Goal: Task Accomplishment & Management: Manage account settings

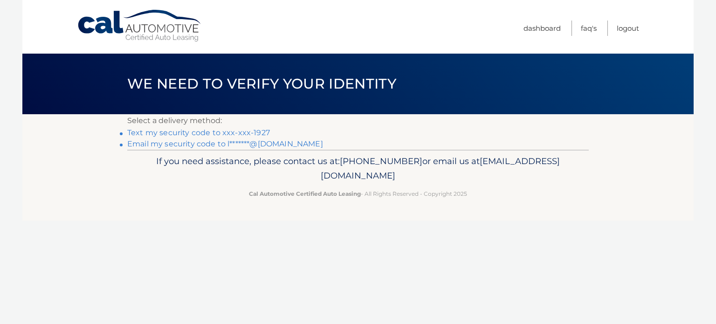
click at [187, 131] on link "Text my security code to xxx-xxx-1927" at bounding box center [198, 132] width 143 height 9
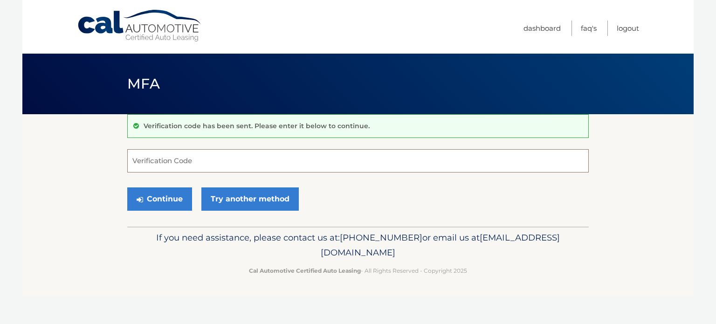
click at [156, 162] on input "Verification Code" at bounding box center [357, 160] width 461 height 23
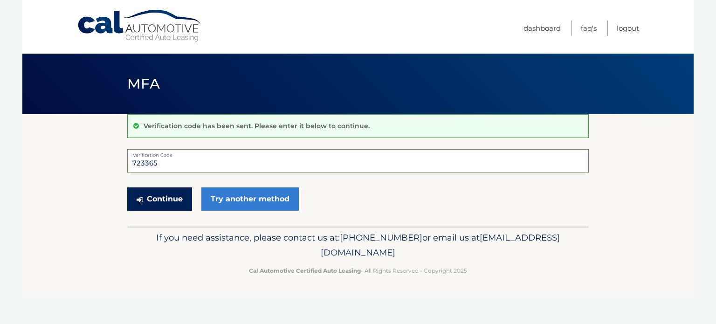
type input "723365"
click at [166, 197] on button "Continue" at bounding box center [159, 198] width 65 height 23
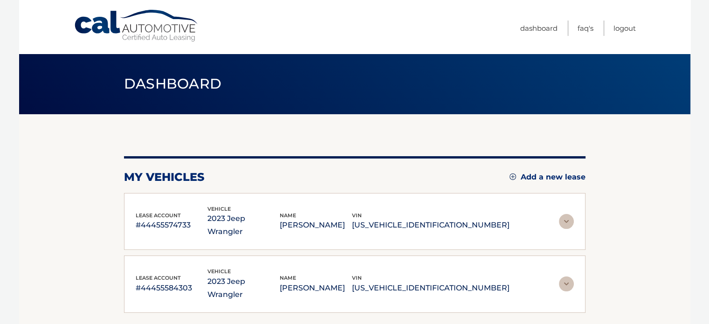
scroll to position [47, 0]
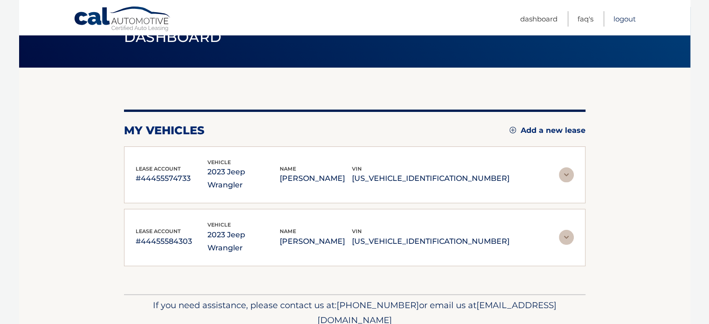
click at [623, 16] on link "Logout" at bounding box center [624, 18] width 22 height 15
